Goal: Information Seeking & Learning: Learn about a topic

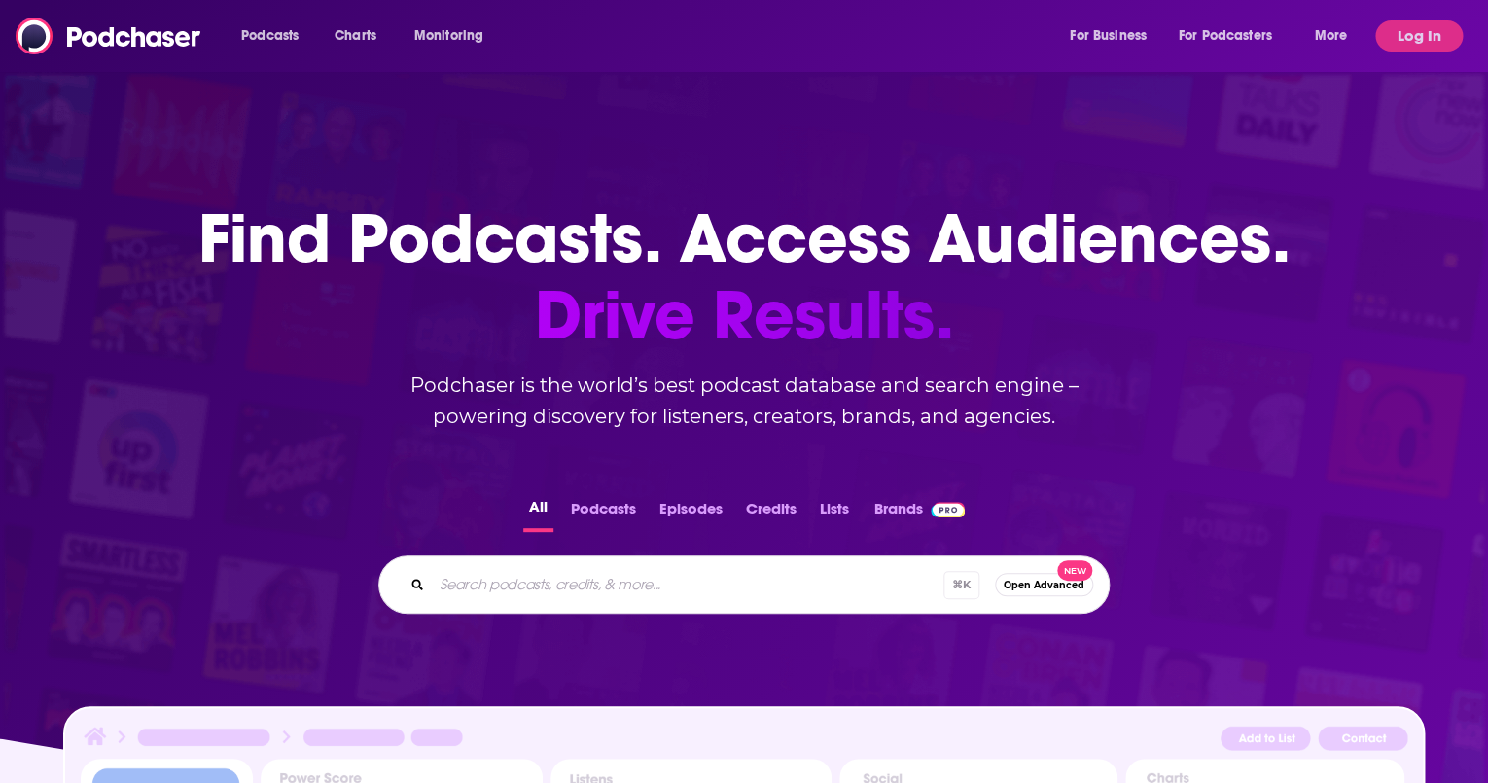
click at [576, 592] on input "Search podcasts, credits, & more..." at bounding box center [688, 584] width 512 height 31
type input ""the hospital finance podcast""
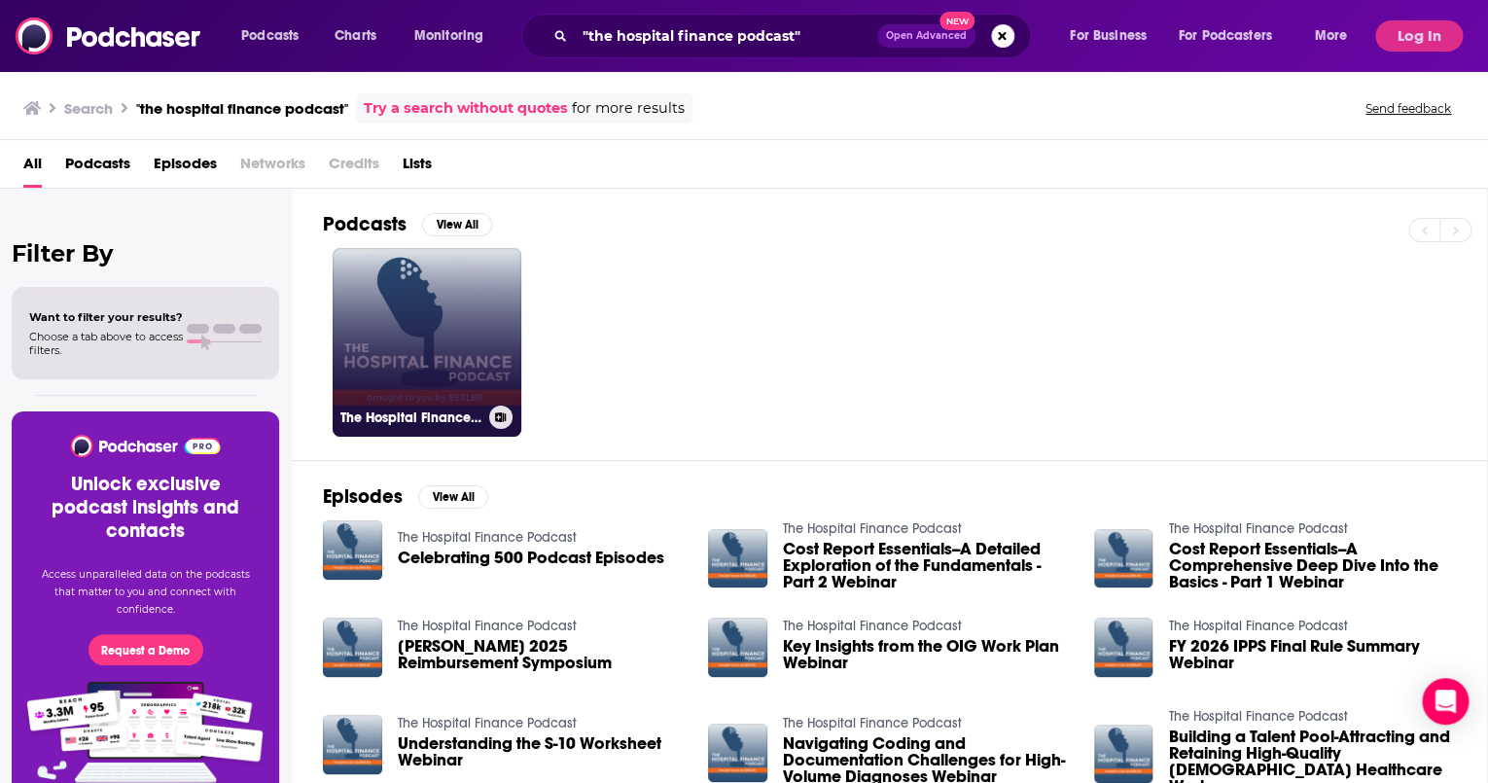
click at [424, 347] on link "The Hospital Finance Podcast" at bounding box center [427, 342] width 189 height 189
